Goal: Navigation & Orientation: Find specific page/section

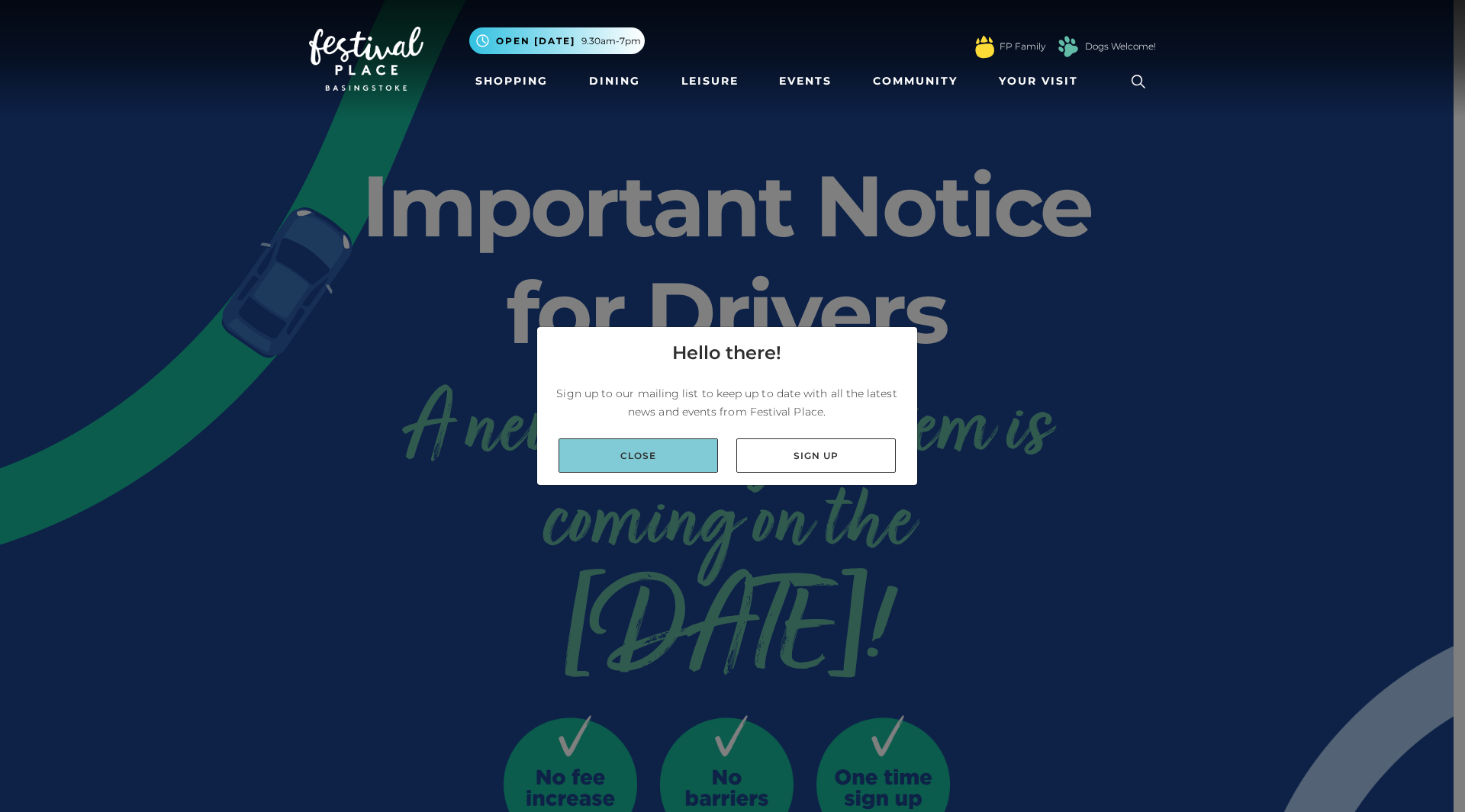
click at [621, 462] on link "Close" at bounding box center [638, 455] width 160 height 35
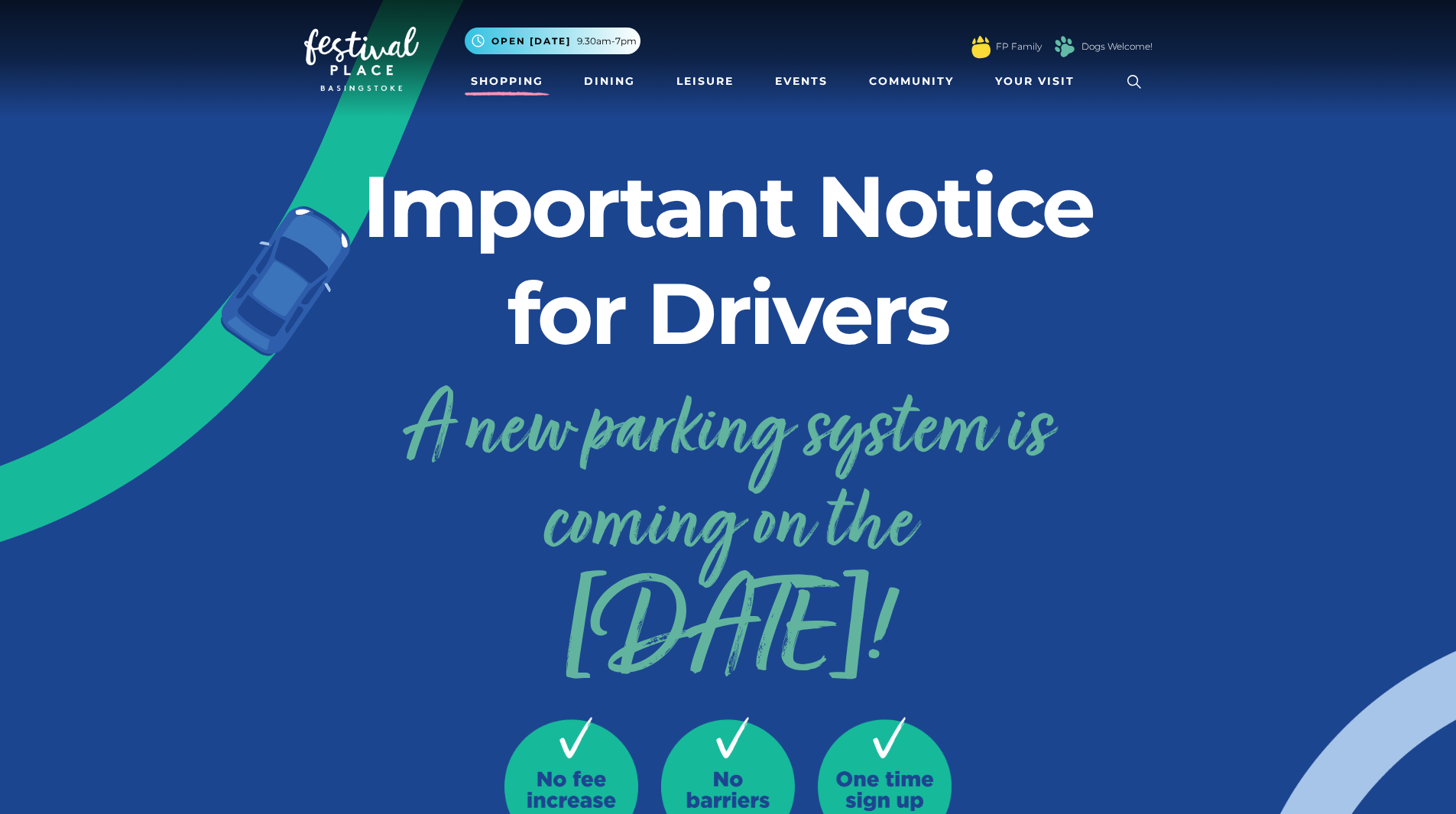
click at [508, 85] on link "Shopping" at bounding box center [507, 81] width 85 height 28
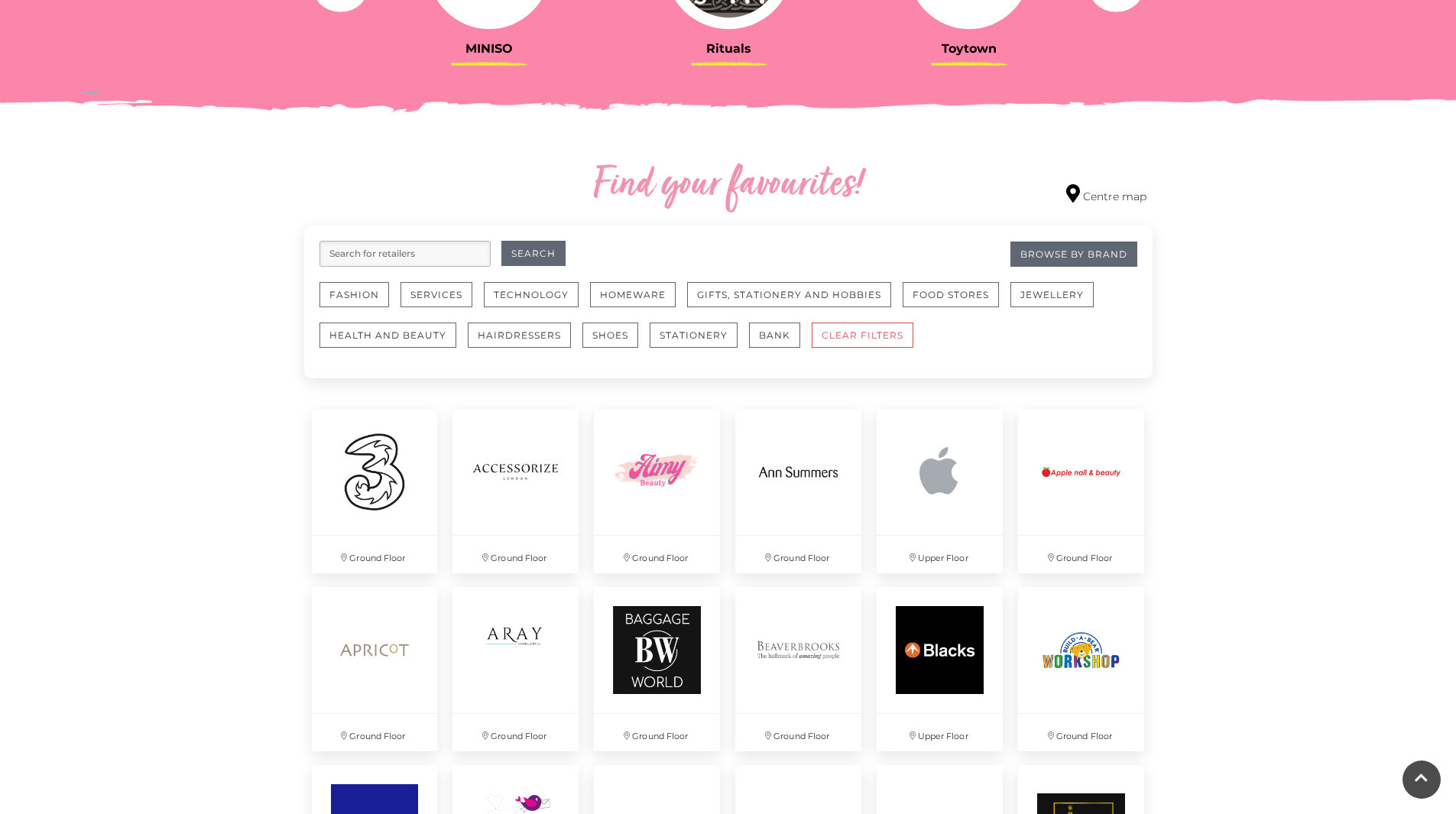
scroll to position [765, 0]
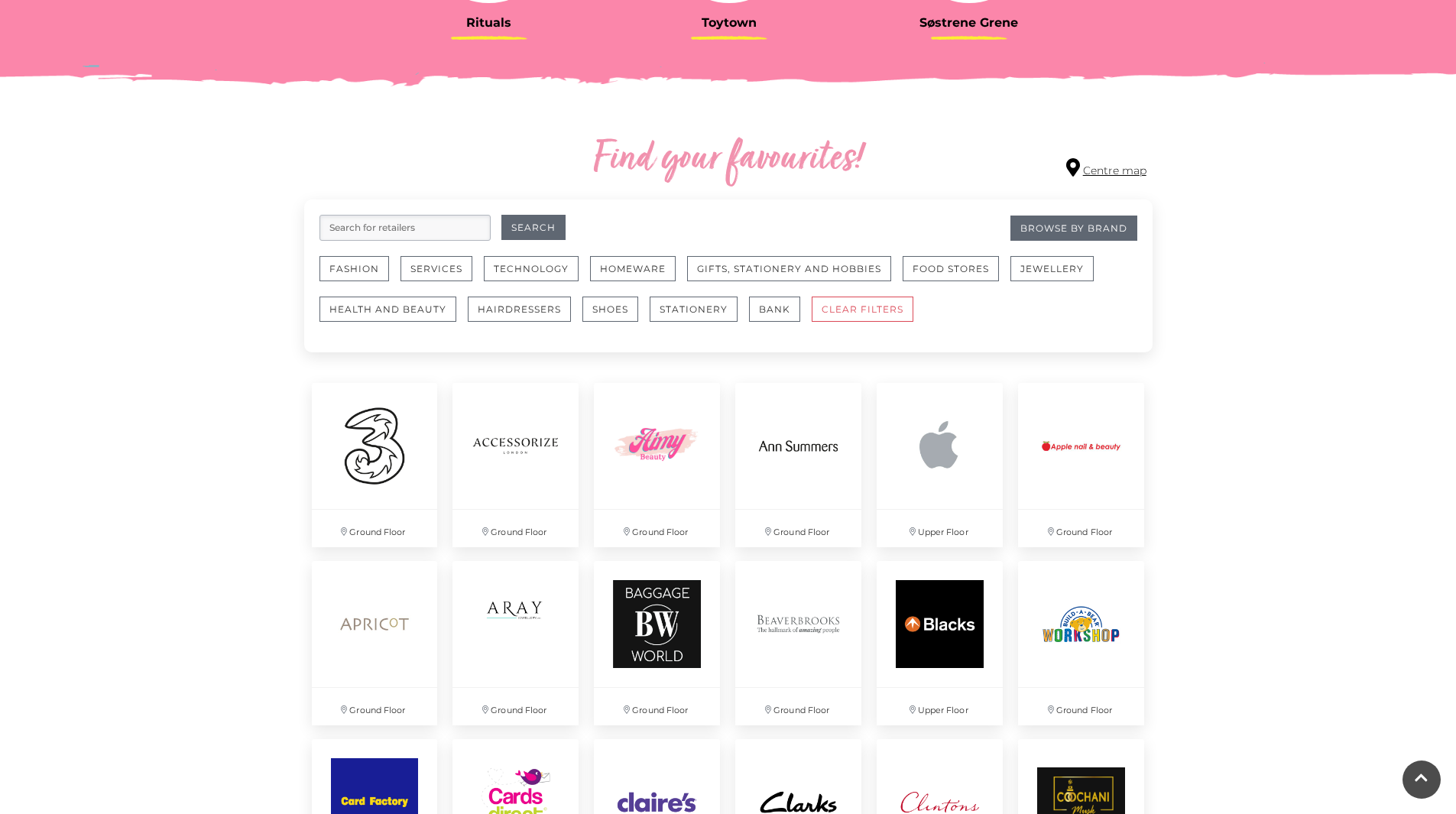
click at [1127, 176] on link "Centre map" at bounding box center [1106, 168] width 80 height 21
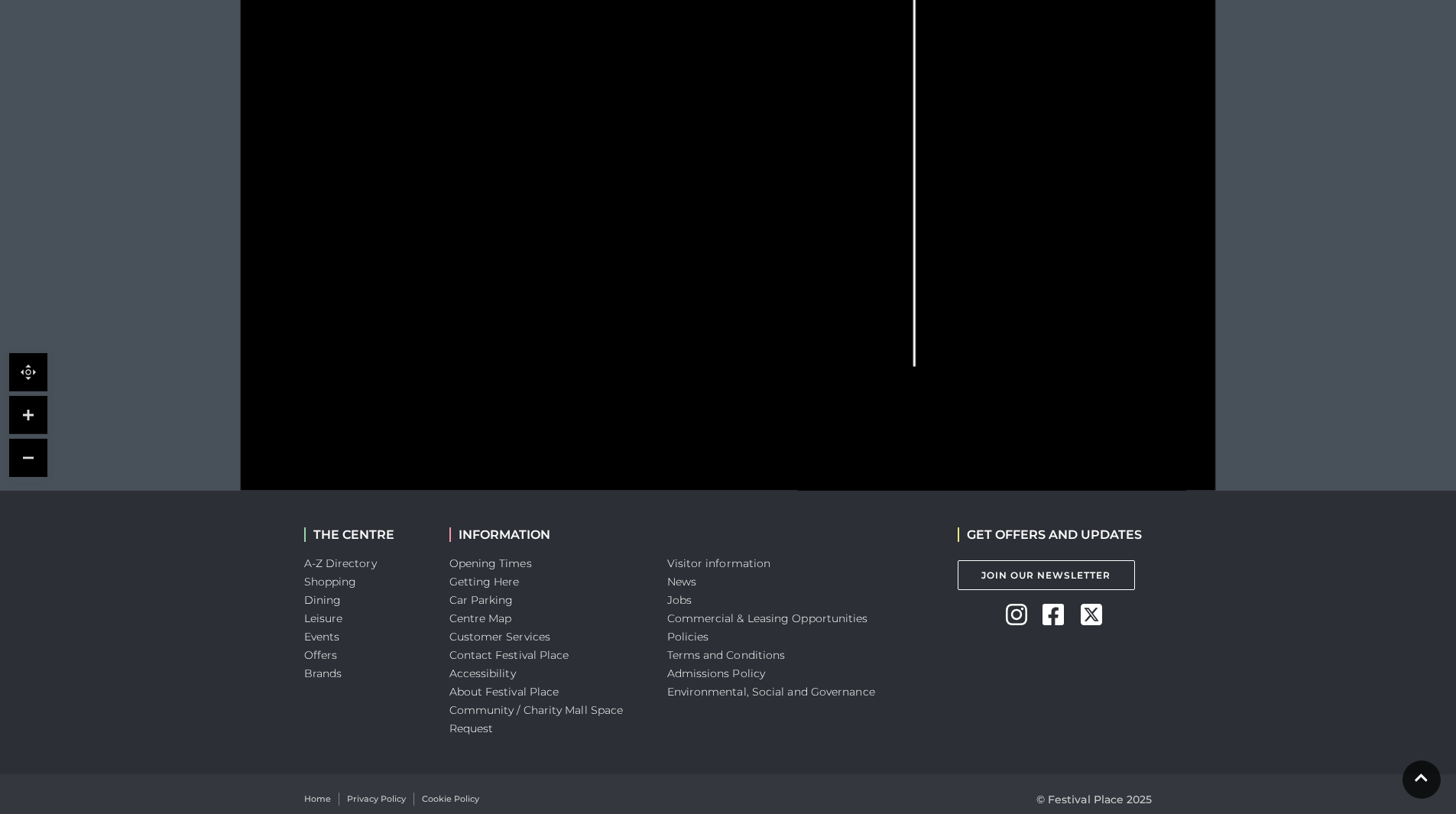
scroll to position [360, 0]
